Goal: Information Seeking & Learning: Compare options

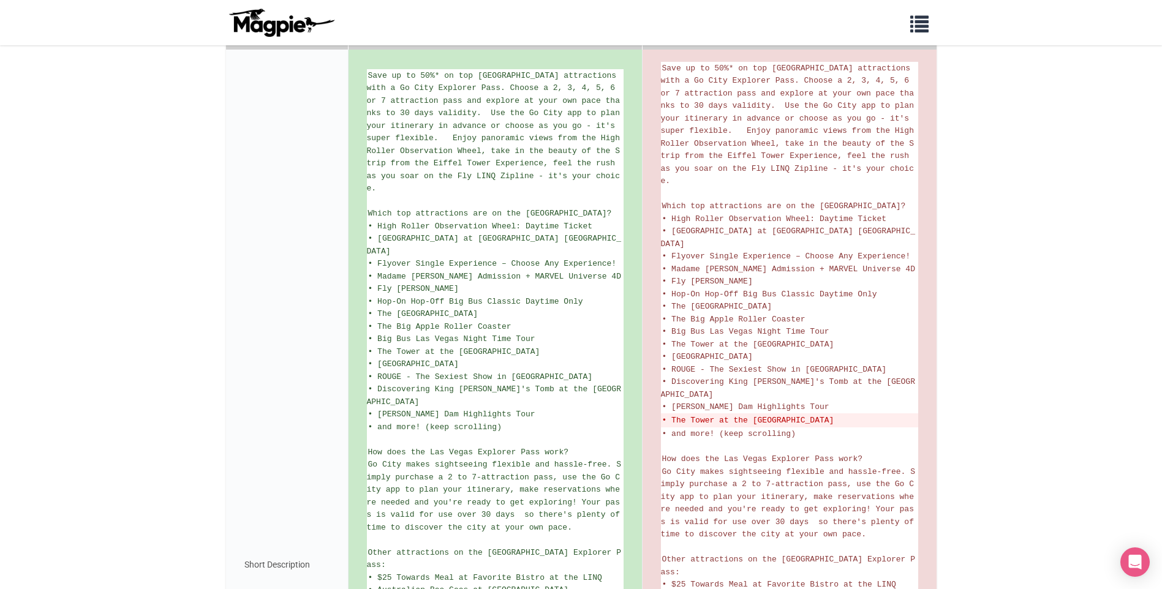
scroll to position [490, 0]
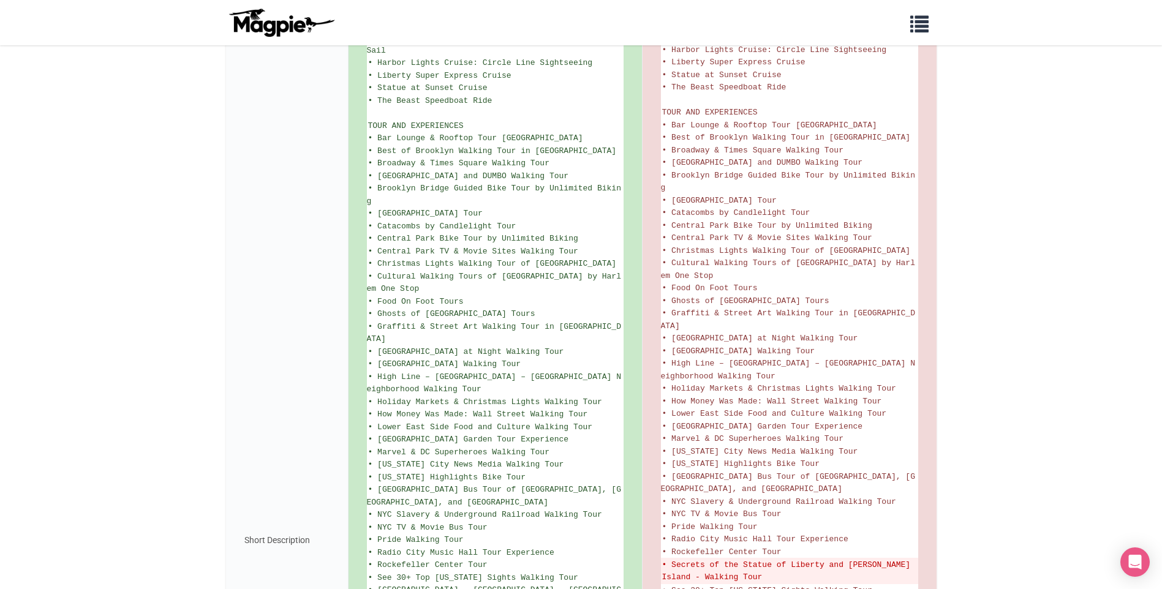
scroll to position [919, 0]
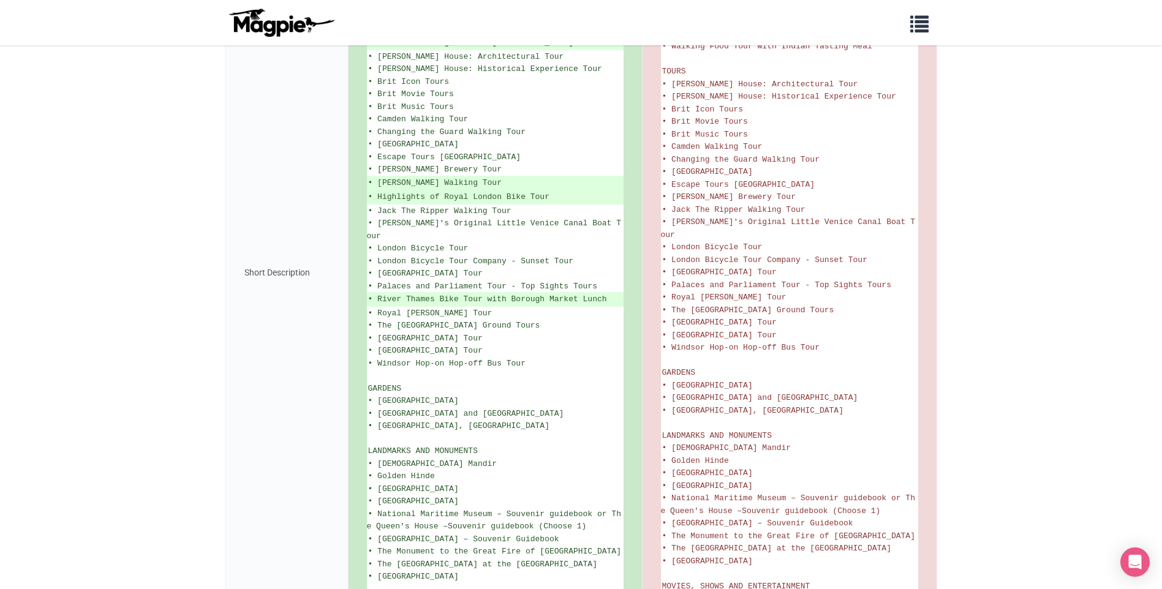
scroll to position [1293, 0]
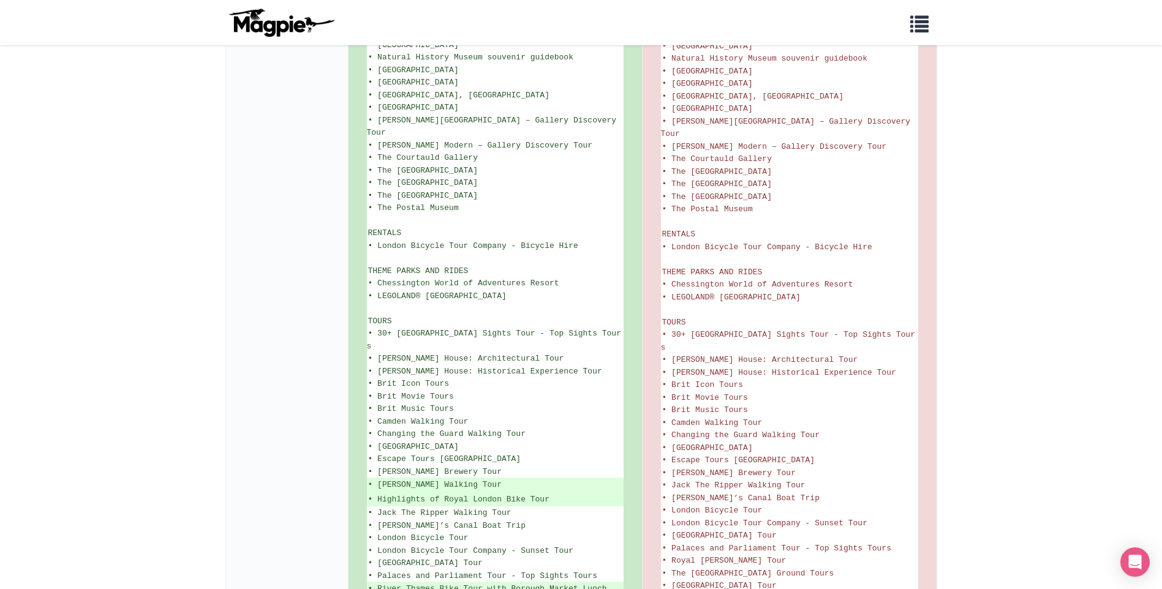
scroll to position [1615, 0]
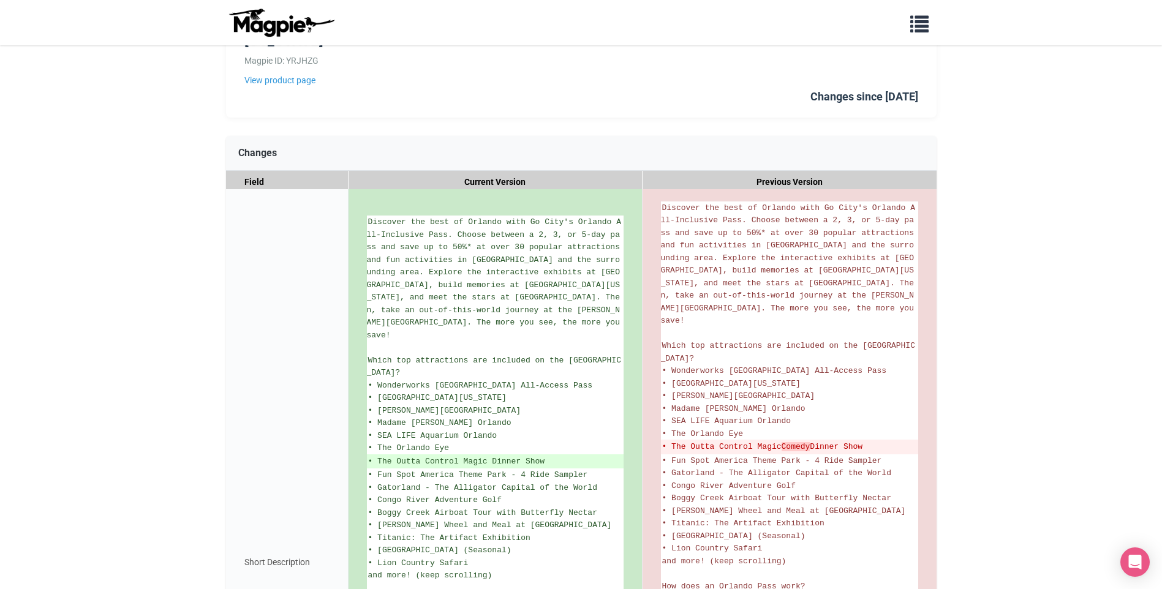
scroll to position [99, 0]
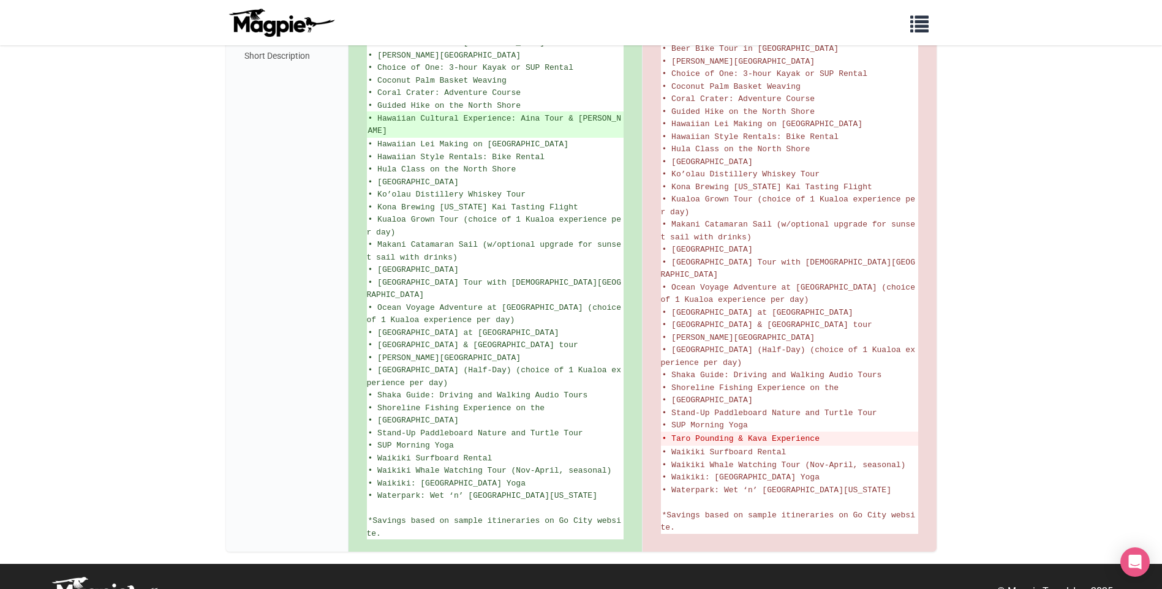
scroll to position [736, 0]
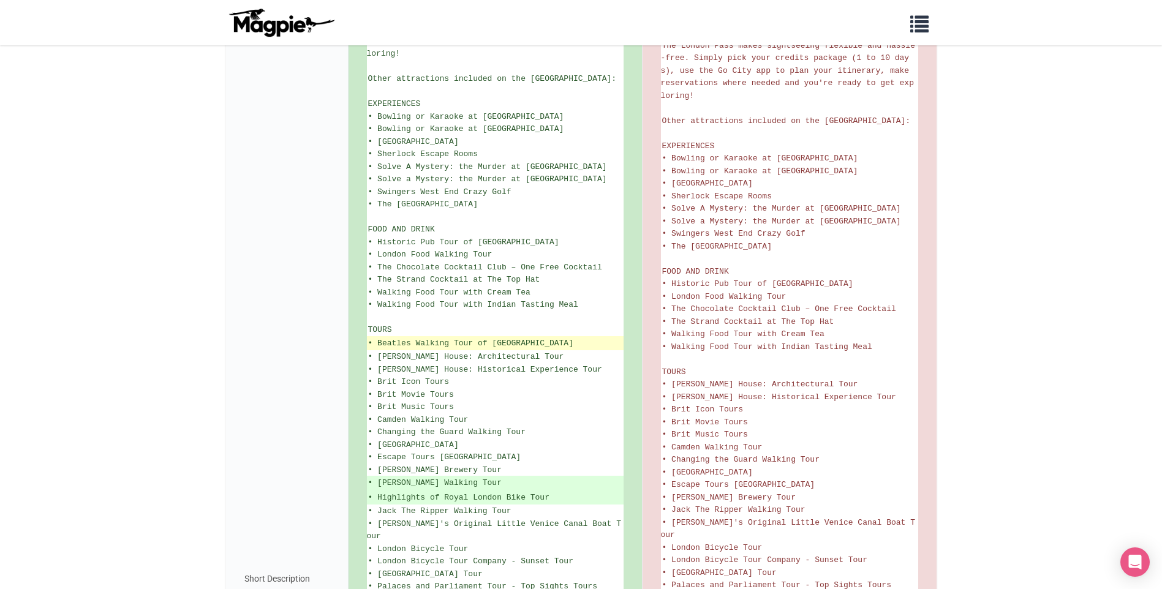
scroll to position [735, 0]
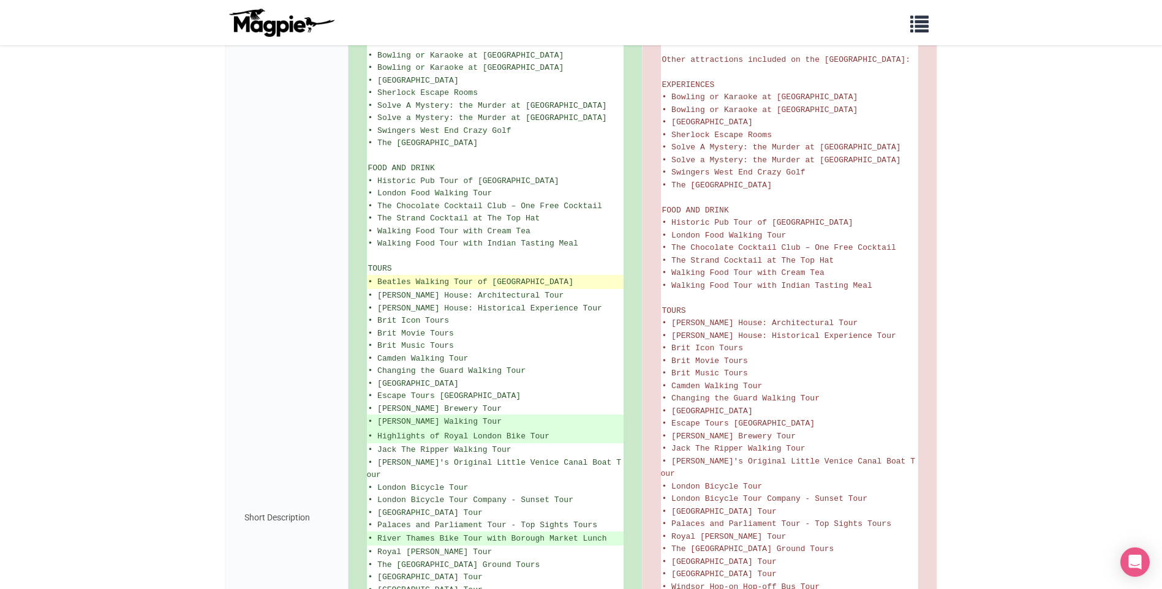
click at [599, 276] on ins "• Beatles Walking Tour of [GEOGRAPHIC_DATA]" at bounding box center [495, 282] width 254 height 12
click at [600, 276] on ins "• Beatles Walking Tour of [GEOGRAPHIC_DATA]" at bounding box center [495, 282] width 254 height 12
click at [590, 276] on ins "• Beatles Walking Tour of [GEOGRAPHIC_DATA]" at bounding box center [495, 282] width 254 height 12
drag, startPoint x: 600, startPoint y: 270, endPoint x: 377, endPoint y: 268, distance: 222.3
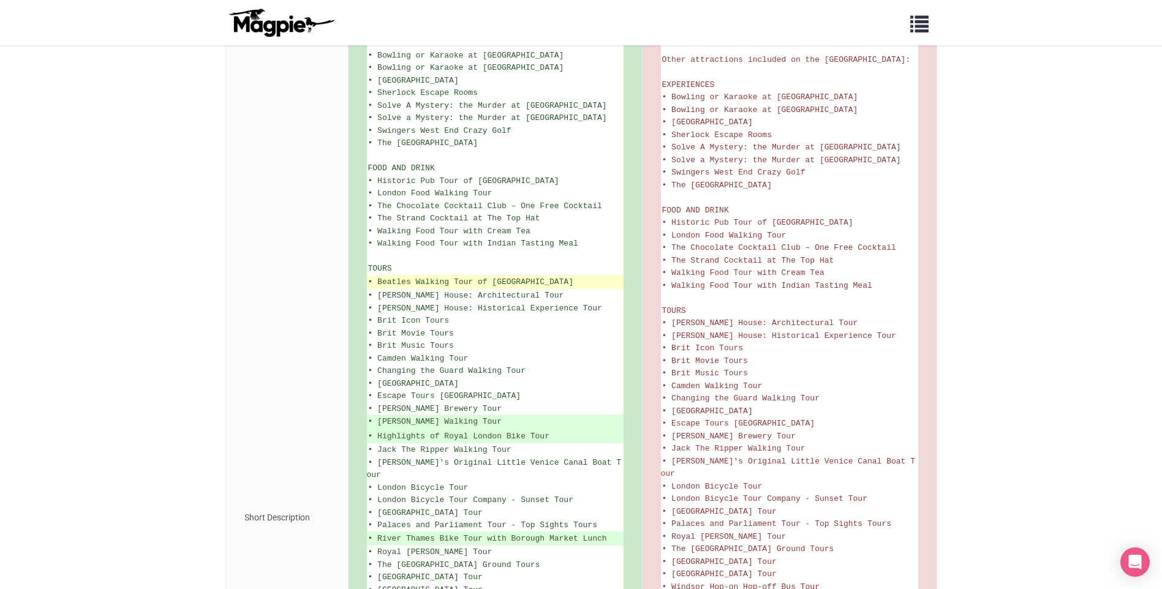
click at [377, 276] on ins "• Beatles Walking Tour of [GEOGRAPHIC_DATA]" at bounding box center [495, 282] width 254 height 12
copy ins "Beatles Walking Tour of [GEOGRAPHIC_DATA]"
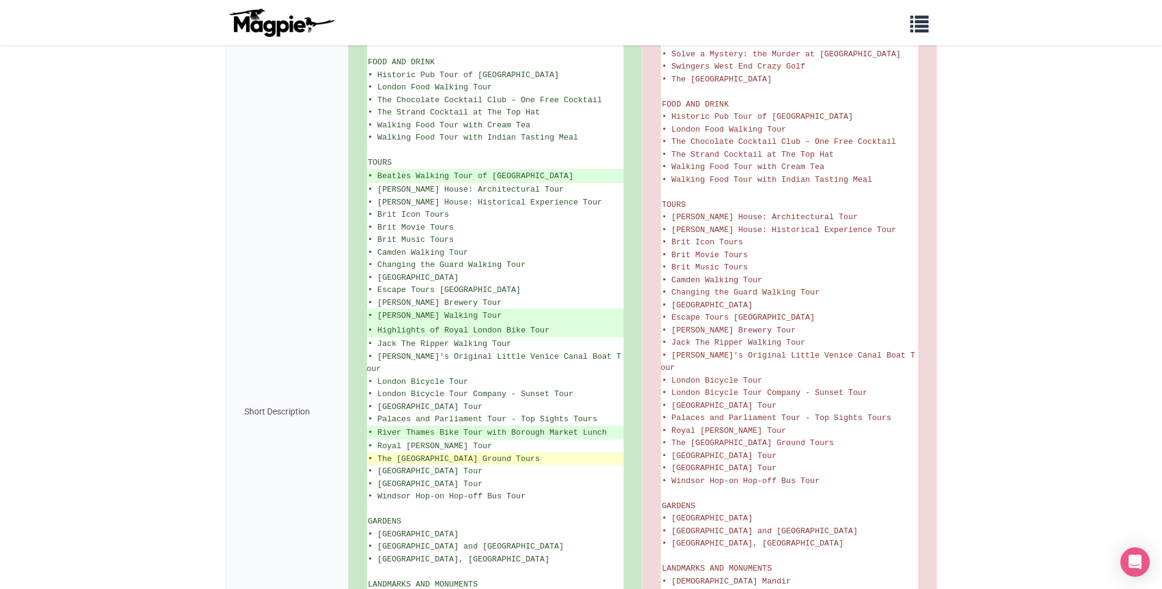
scroll to position [919, 0]
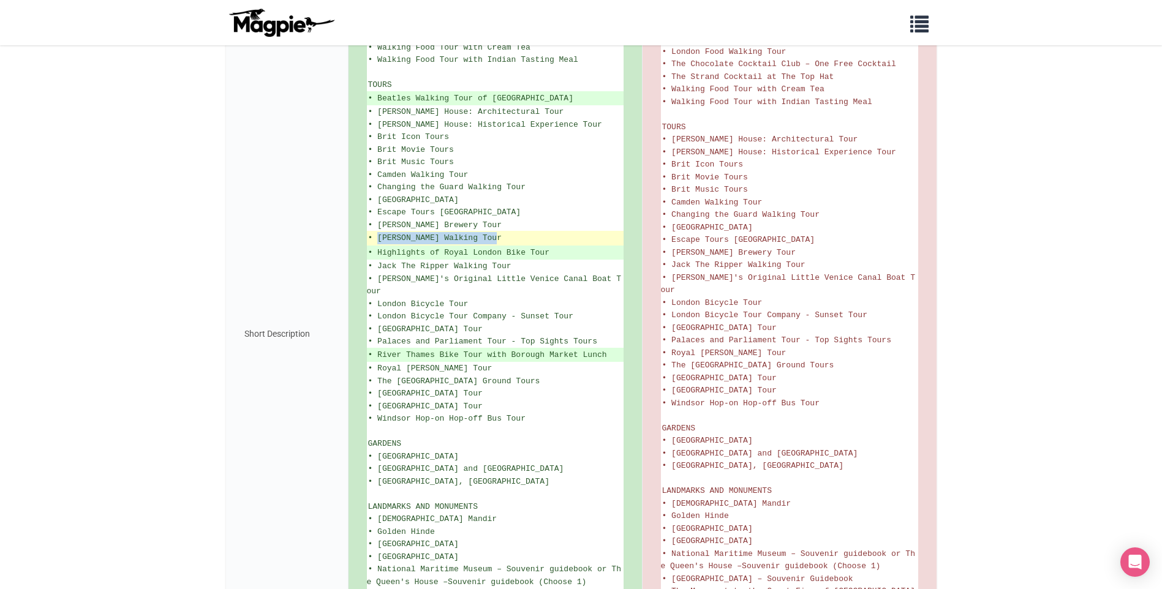
drag, startPoint x: 499, startPoint y: 226, endPoint x: 380, endPoint y: 230, distance: 118.9
click at [380, 232] on ins "• [PERSON_NAME] Walking Tour" at bounding box center [495, 238] width 254 height 12
copy ins "[PERSON_NAME] Walking Tour"
drag, startPoint x: 545, startPoint y: 239, endPoint x: 378, endPoint y: 239, distance: 167.2
click at [378, 247] on ins "• Highlights of Royal London Bike Tour" at bounding box center [495, 253] width 254 height 12
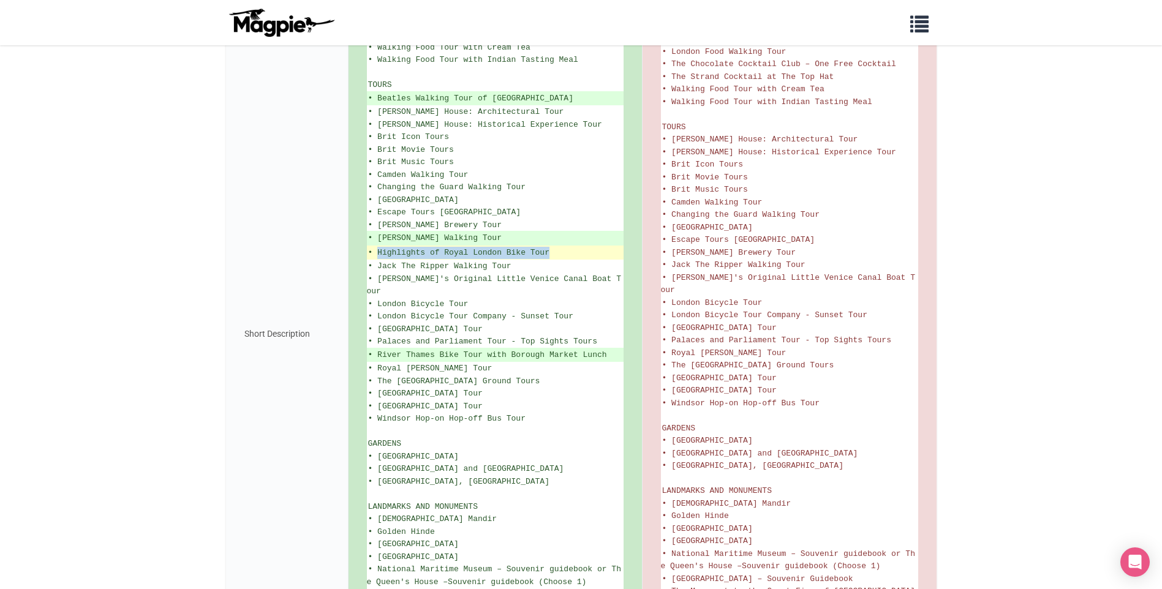
copy ins "Highlights of Royal London Bike Tour"
